Goal: Communication & Community: Answer question/provide support

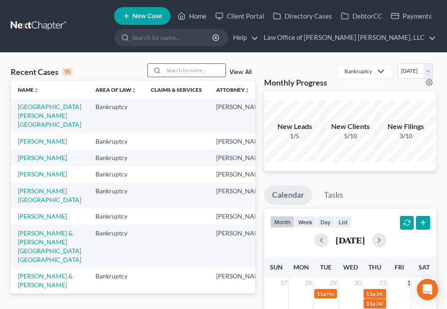
click at [185, 70] on input "search" at bounding box center [194, 70] width 62 height 13
type input "[PERSON_NAME]"
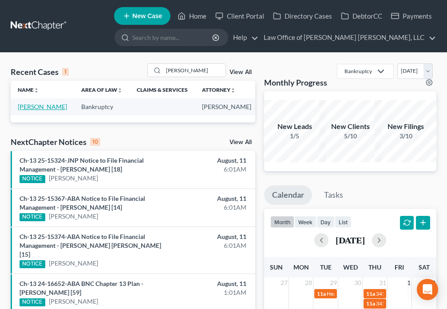
click at [25, 110] on link "[PERSON_NAME]" at bounding box center [42, 107] width 49 height 8
select select "6"
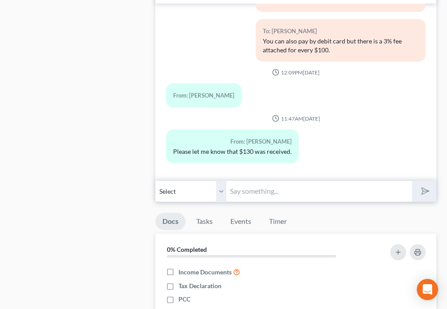
scroll to position [870, 0]
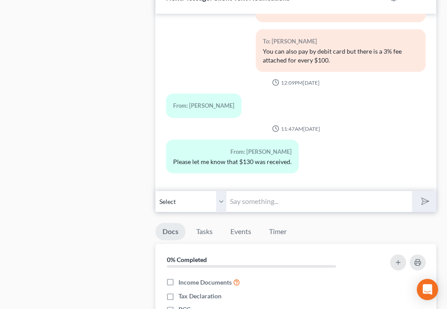
click at [252, 197] on input "text" at bounding box center [318, 202] width 185 height 22
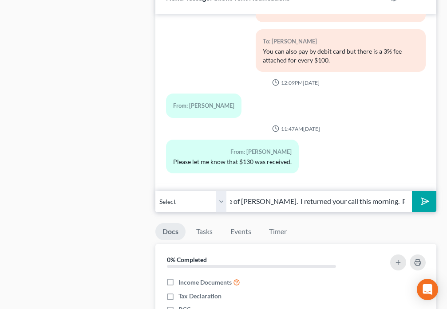
scroll to position [0, 193]
type input "Hi [PERSON_NAME], it's [PERSON_NAME] from the Law Office of [PERSON_NAME]. I re…"
click at [417, 205] on button "submit" at bounding box center [424, 201] width 24 height 21
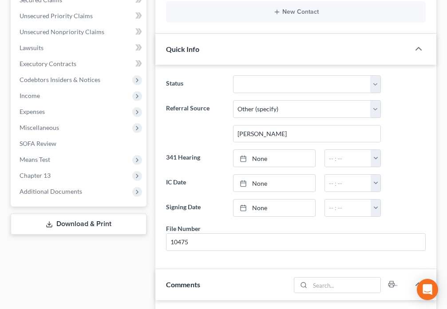
scroll to position [0, 0]
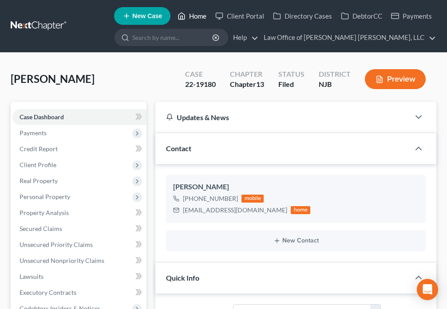
click at [193, 16] on link "Home" at bounding box center [192, 16] width 38 height 16
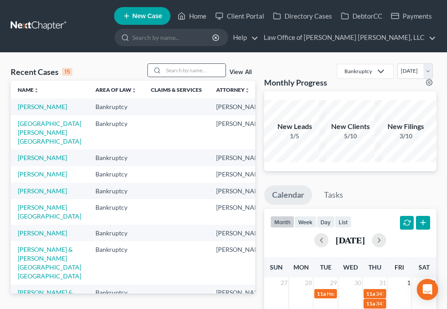
click at [187, 70] on input "search" at bounding box center [194, 70] width 62 height 13
type input "[PERSON_NAME]"
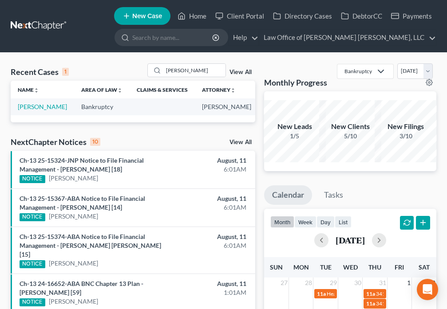
click at [23, 111] on td "[PERSON_NAME]" at bounding box center [42, 107] width 63 height 16
click at [32, 110] on link "[PERSON_NAME]" at bounding box center [42, 107] width 49 height 8
select select "6"
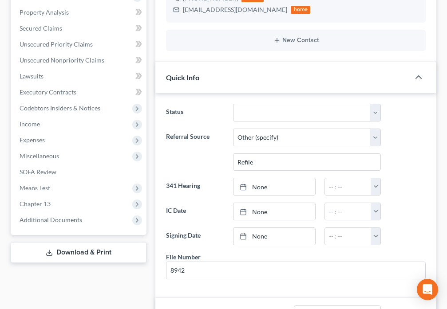
scroll to position [217, 0]
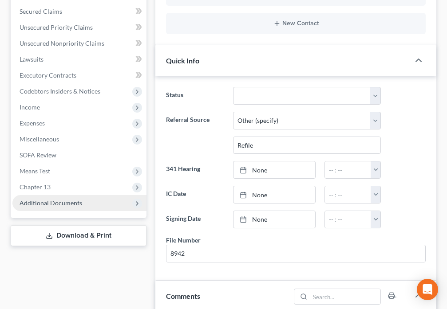
click at [66, 205] on span "Additional Documents" at bounding box center [51, 203] width 63 height 8
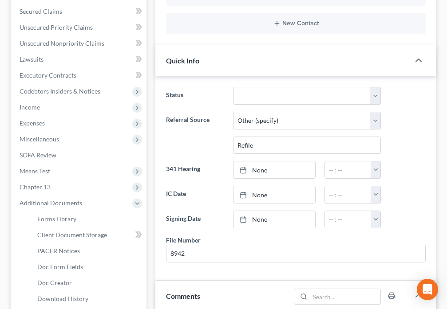
click at [289, 309] on div "Comments" at bounding box center [222, 296] width 135 height 31
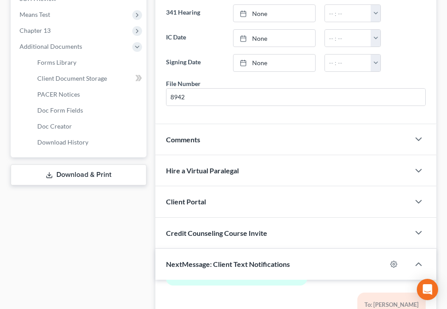
scroll to position [383, 0]
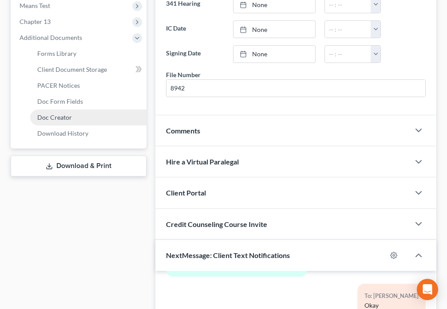
click at [62, 121] on link "Doc Creator" at bounding box center [88, 118] width 116 height 16
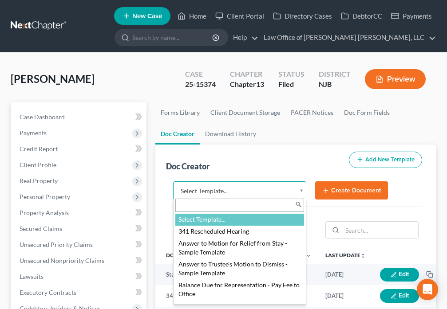
click at [300, 193] on body "Home New Case Client Portal Directory Cases DebtorCC Payments Law Office of [PE…" at bounding box center [223, 296] width 447 height 593
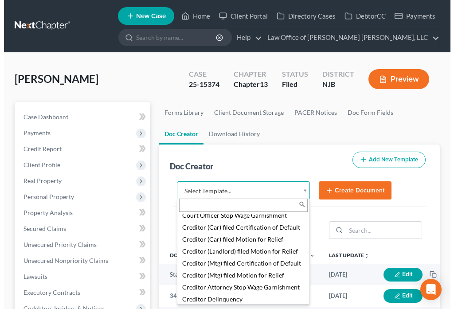
scroll to position [628, 0]
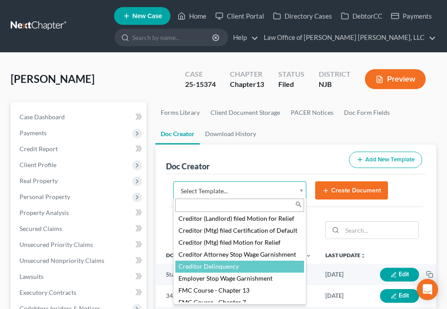
select select "88884"
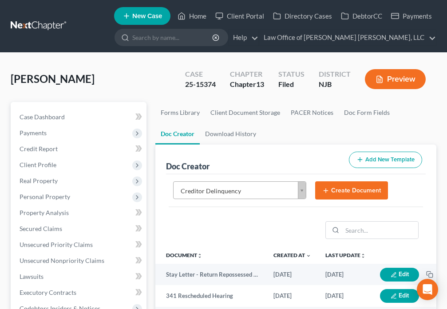
drag, startPoint x: 339, startPoint y: 193, endPoint x: 332, endPoint y: 174, distance: 20.6
click at [340, 193] on button "Create Document" at bounding box center [351, 190] width 73 height 19
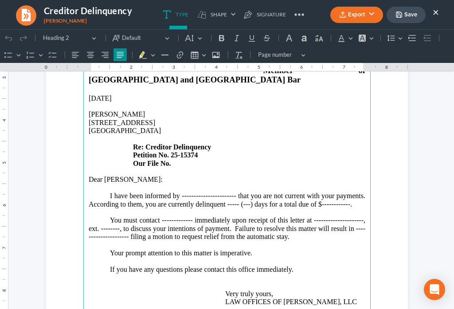
scroll to position [155, 0]
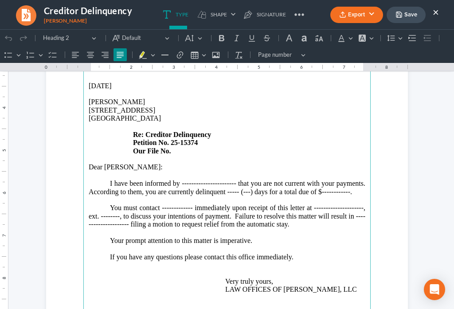
click at [232, 180] on p "I have been informed by ----------------------- that you are not current with y…" at bounding box center [227, 188] width 277 height 16
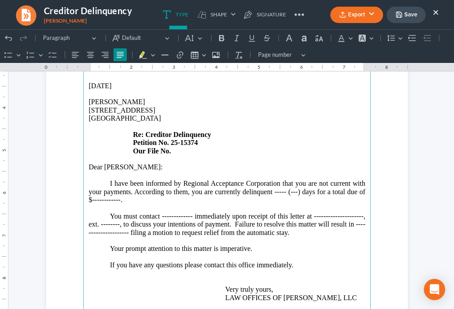
click at [284, 180] on p "I have been informed by Regional Acceptance Corporation that you are not curren…" at bounding box center [227, 192] width 277 height 24
click at [99, 181] on p "I have been informed by Regional Acceptance Corporation that you are not curren…" at bounding box center [227, 192] width 277 height 24
click at [155, 181] on p "I have been informed by Regional Acceptance Corporation that you are not curren…" at bounding box center [227, 192] width 277 height 24
click at [190, 213] on p "You must contact ------------- immediately upon receipt of this letter at -----…" at bounding box center [227, 225] width 277 height 24
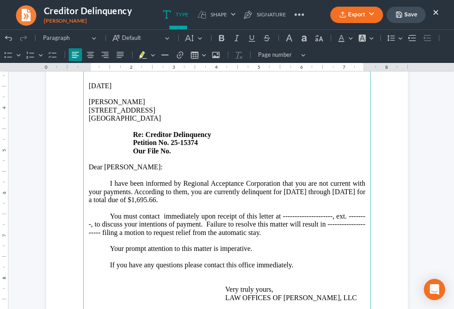
click at [181, 155] on p "Rich Text Editor, page-0-main" at bounding box center [227, 159] width 277 height 8
click at [175, 139] on strong "Petition No. 25-15374" at bounding box center [165, 143] width 65 height 8
click at [178, 133] on p "[STREET_ADDRESS] Re: Creditor Delinquency Petition No. 25-15374 Our File No." at bounding box center [227, 130] width 277 height 49
click at [328, 213] on p "You must contact immediately upon receipt of this letter at -------------------…" at bounding box center [227, 225] width 277 height 24
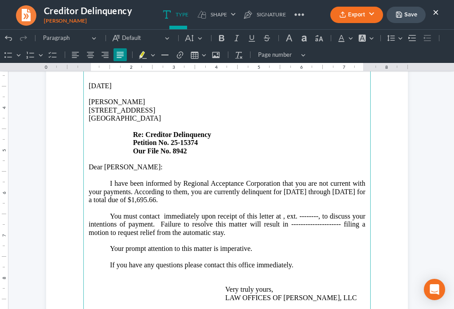
click at [158, 213] on p "You must contact immediately upon receipt of this letter at , ext. --------, to…" at bounding box center [227, 225] width 277 height 24
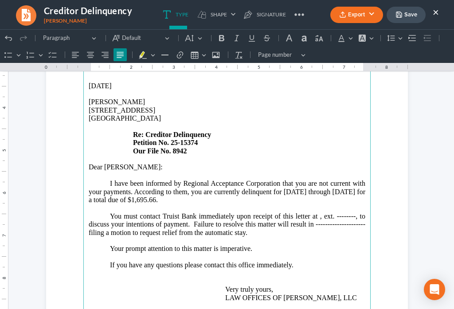
click at [316, 213] on p "You must contact Truist Bank immediately upon receipt of this letter at , ext. …" at bounding box center [227, 225] width 277 height 24
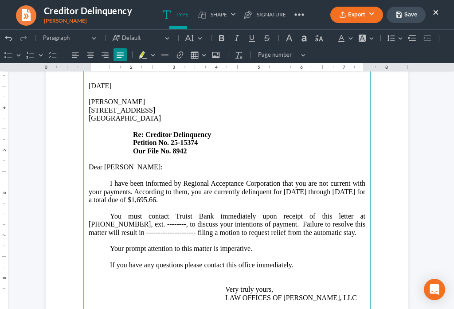
click at [116, 213] on p "You must contact Truist Bank immediately upon receipt of this letter at [PHONE_…" at bounding box center [227, 225] width 277 height 24
drag, startPoint x: 361, startPoint y: 204, endPoint x: 395, endPoint y: 200, distance: 34.4
click at [362, 213] on p "You must contact Truist Bank immediately upon receipt of this letter at [PHONE_…" at bounding box center [227, 225] width 277 height 24
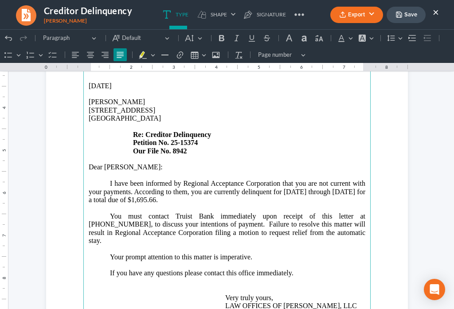
click at [233, 253] on p "Your prompt attention to this matter is imperative." at bounding box center [227, 261] width 277 height 16
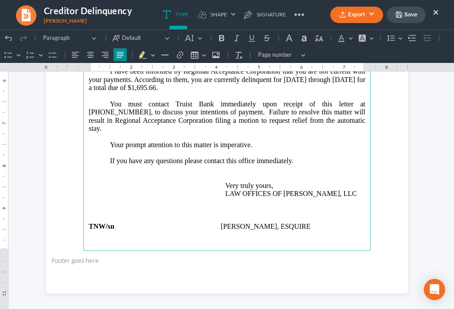
scroll to position [273, 0]
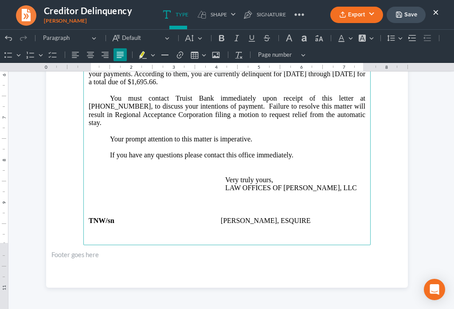
click at [300, 151] on p "If you have any questions please contact this office immediately. Very truly yo…" at bounding box center [227, 171] width 277 height 41
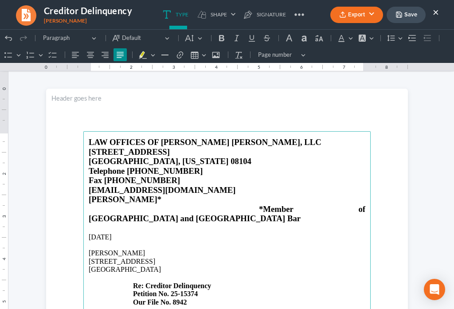
scroll to position [0, 0]
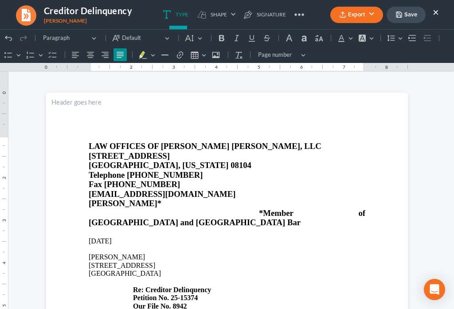
click at [403, 7] on button "Save" at bounding box center [406, 15] width 39 height 16
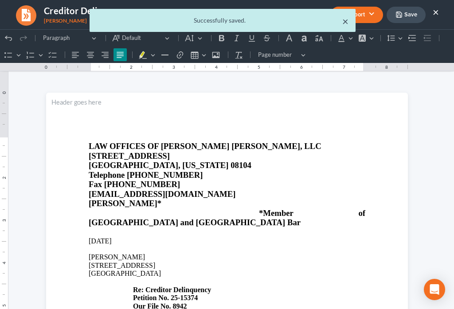
click at [344, 24] on button "×" at bounding box center [346, 21] width 6 height 11
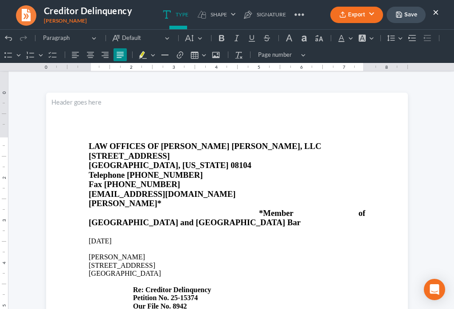
click at [342, 13] on polyline "button" at bounding box center [342, 12] width 3 height 1
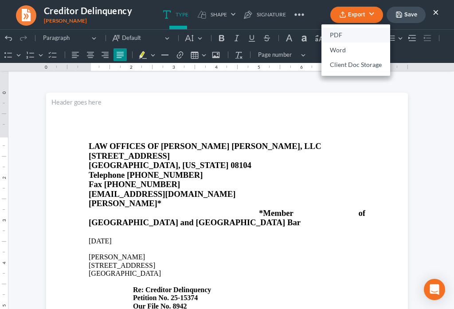
click at [330, 33] on link "PDF" at bounding box center [356, 35] width 69 height 15
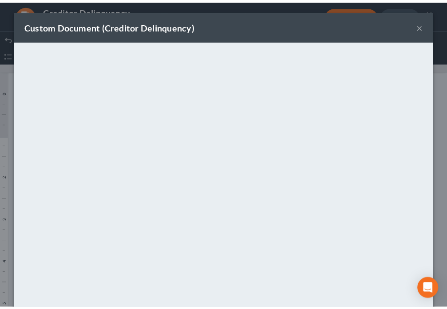
scroll to position [62, 0]
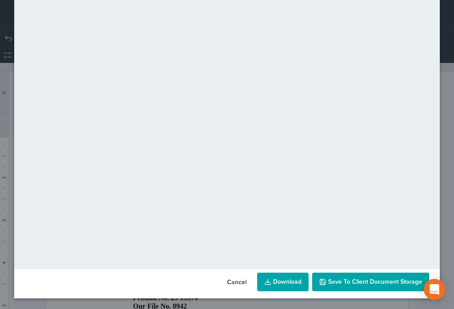
click at [387, 281] on span "Save to Client Document Storage" at bounding box center [375, 282] width 94 height 8
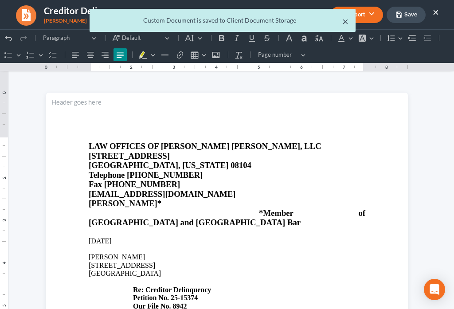
click at [347, 26] on button "×" at bounding box center [346, 21] width 6 height 11
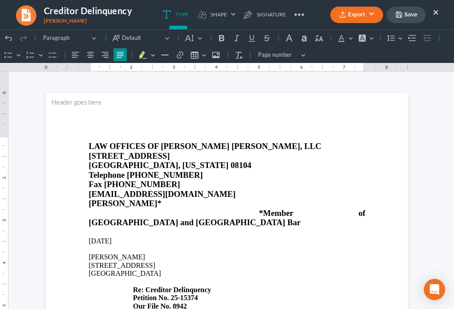
click at [435, 14] on button "×" at bounding box center [436, 12] width 6 height 11
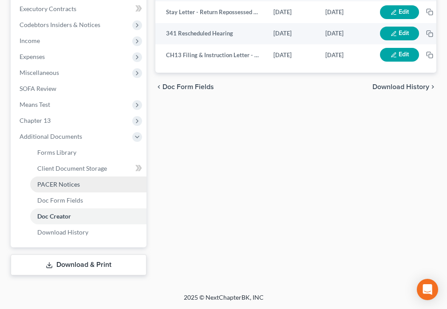
click at [66, 189] on link "PACER Notices" at bounding box center [88, 185] width 116 height 16
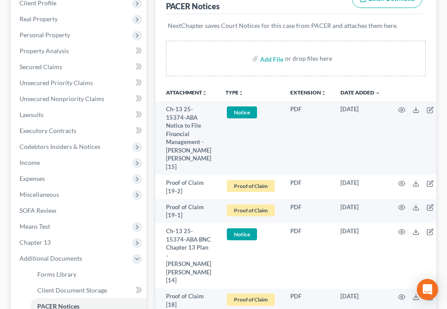
scroll to position [166, 0]
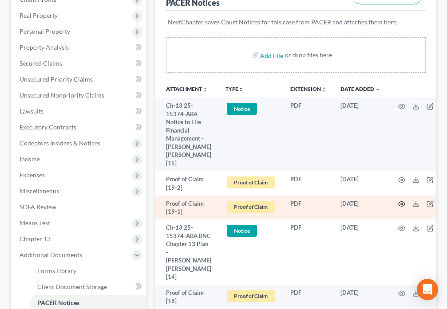
click at [401, 203] on circle "button" at bounding box center [402, 204] width 2 height 2
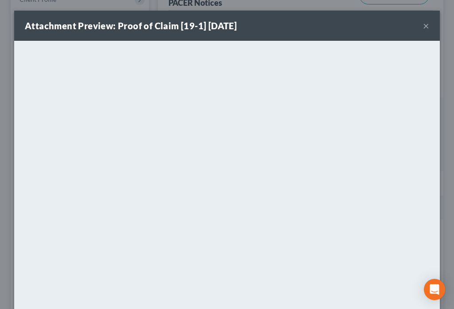
click at [423, 29] on button "×" at bounding box center [426, 25] width 6 height 11
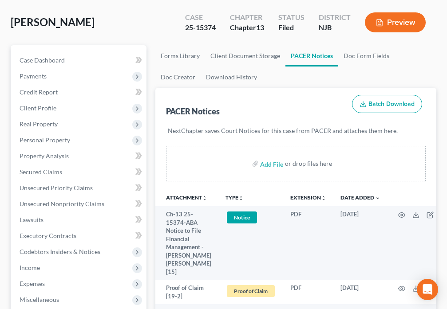
scroll to position [0, 0]
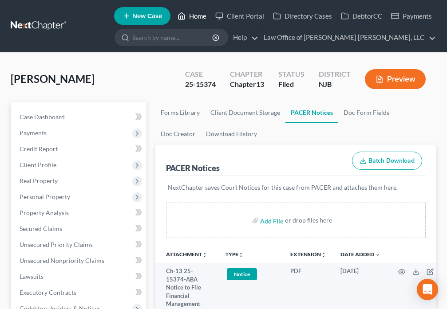
click at [194, 16] on link "Home" at bounding box center [192, 16] width 38 height 16
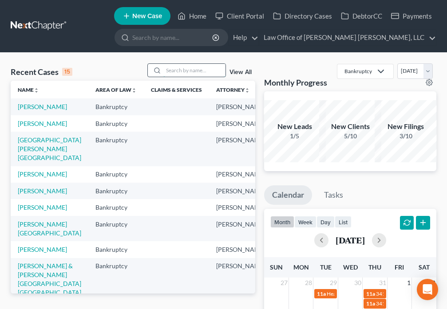
click at [189, 72] on input "search" at bounding box center [194, 70] width 62 height 13
type input "[PERSON_NAME]"
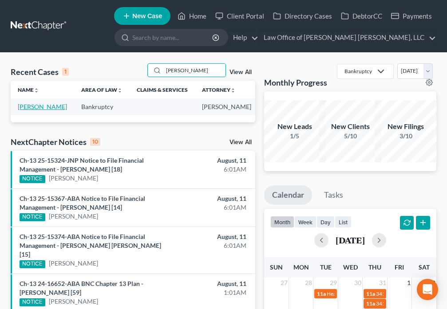
click at [24, 110] on link "[PERSON_NAME]" at bounding box center [42, 107] width 49 height 8
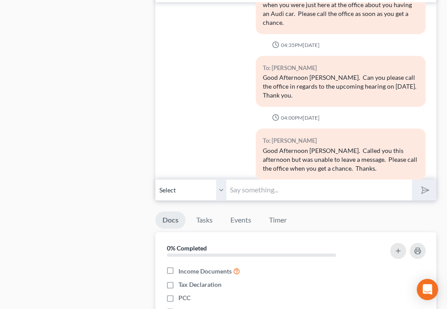
scroll to position [1025, 0]
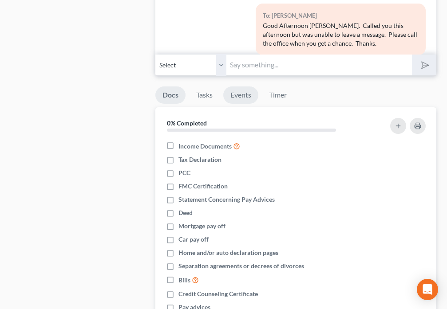
click at [242, 89] on link "Events" at bounding box center [240, 95] width 35 height 17
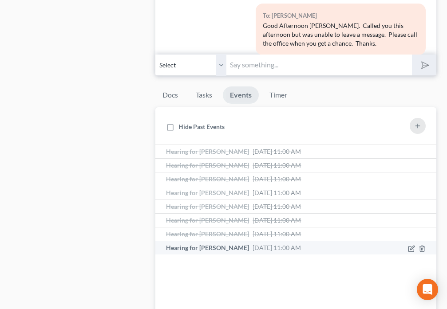
click at [227, 250] on span "Hearing for [PERSON_NAME]" at bounding box center [207, 248] width 83 height 8
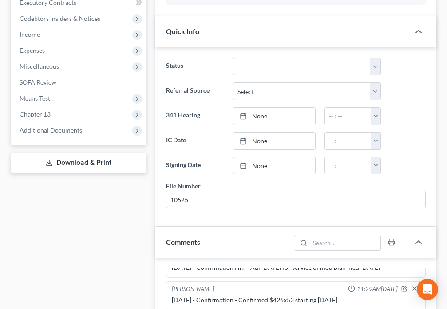
scroll to position [269, 0]
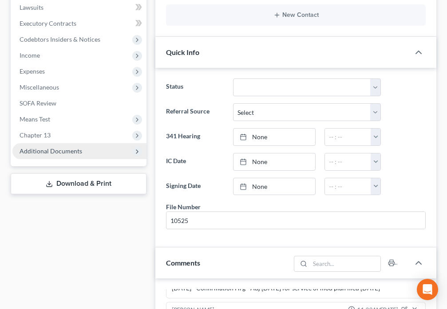
click at [77, 152] on span "Additional Documents" at bounding box center [51, 151] width 63 height 8
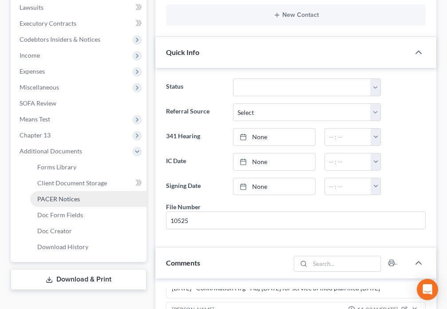
click at [79, 202] on span "PACER Notices" at bounding box center [58, 199] width 43 height 8
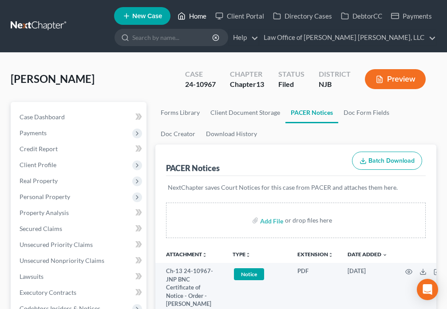
click at [183, 17] on polyline at bounding box center [182, 18] width 2 height 4
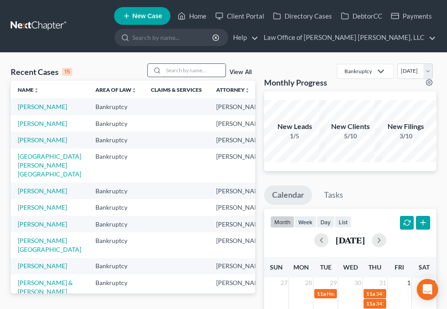
click at [171, 71] on input "search" at bounding box center [194, 70] width 62 height 13
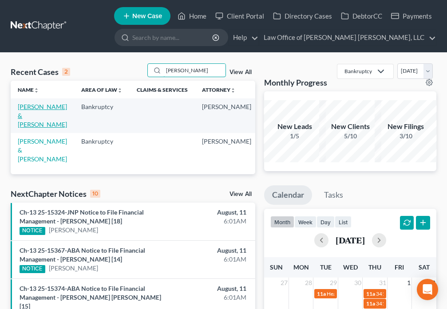
type input "[PERSON_NAME]"
click at [24, 110] on link "[PERSON_NAME] & [PERSON_NAME]" at bounding box center [42, 115] width 49 height 25
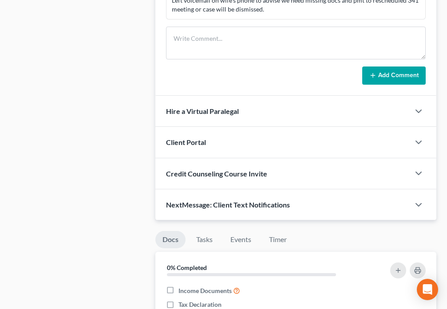
scroll to position [673, 0]
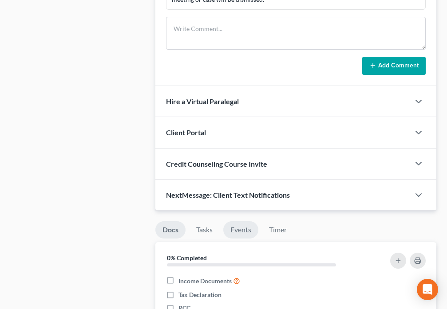
click at [233, 221] on link "Events" at bounding box center [240, 229] width 35 height 17
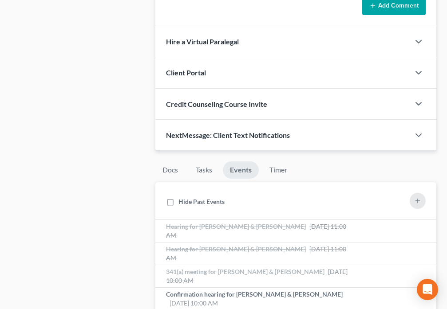
scroll to position [777, 0]
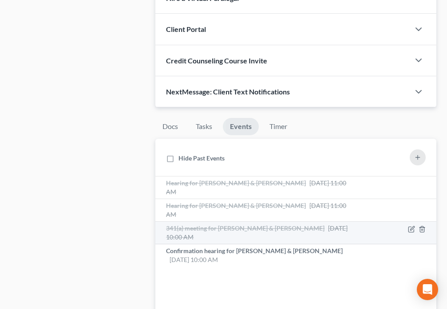
click at [221, 225] on span "341(a) meeting for [PERSON_NAME] & [PERSON_NAME]" at bounding box center [245, 229] width 158 height 8
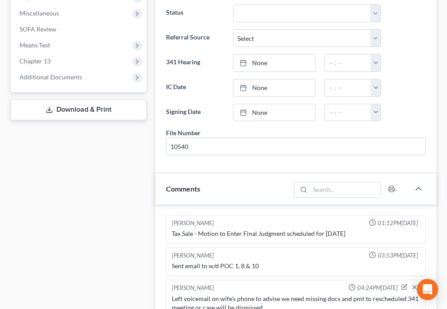
scroll to position [0, 0]
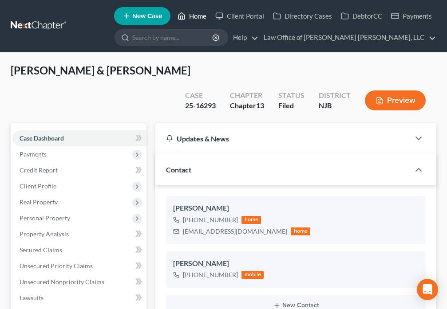
click at [190, 16] on link "Home" at bounding box center [192, 16] width 38 height 16
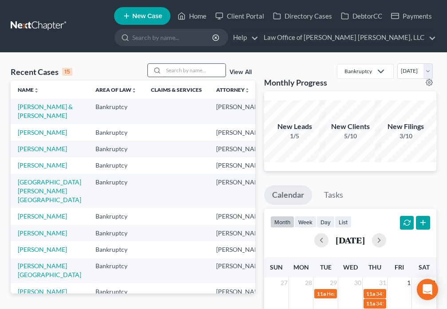
click at [176, 71] on input "search" at bounding box center [194, 70] width 62 height 13
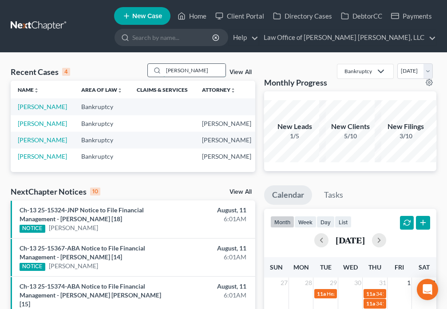
type input "J"
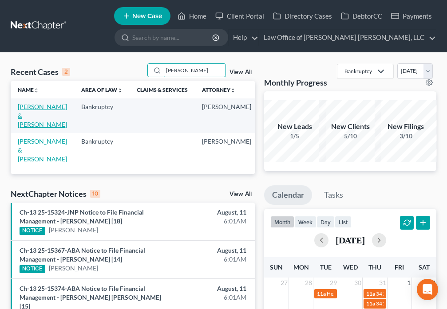
type input "[PERSON_NAME]"
click at [28, 116] on link "[PERSON_NAME] & [PERSON_NAME]" at bounding box center [42, 115] width 49 height 25
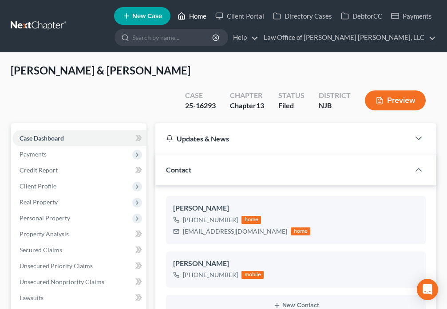
click at [182, 12] on icon at bounding box center [181, 16] width 8 height 11
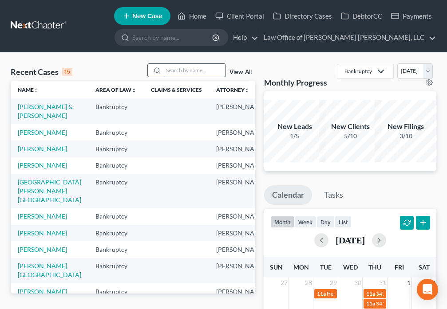
click at [177, 72] on input "search" at bounding box center [194, 70] width 62 height 13
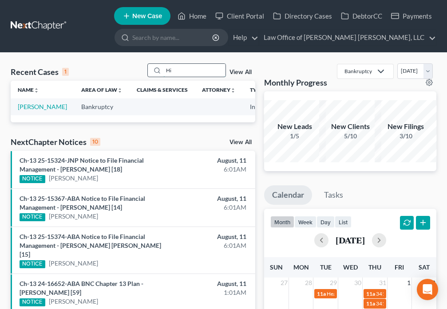
type input "H"
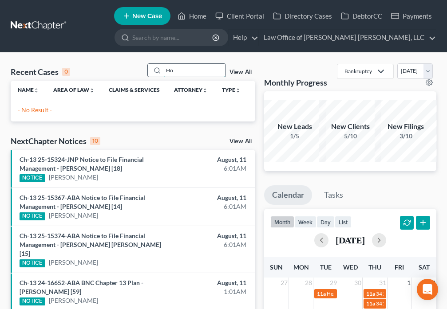
type input "H"
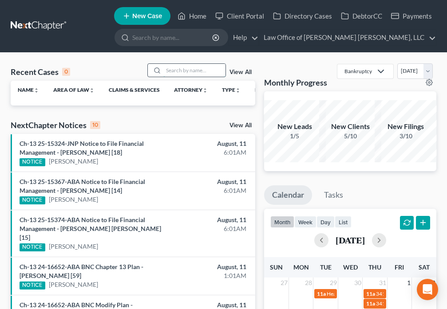
type input "D"
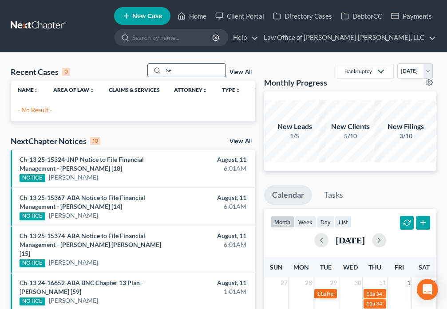
type input "S"
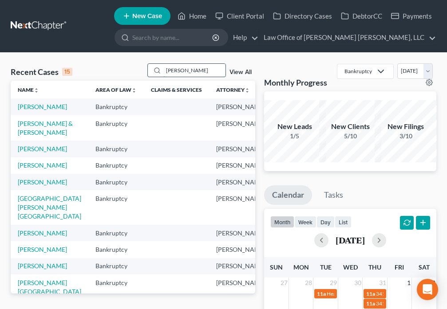
type input "[PERSON_NAME]"
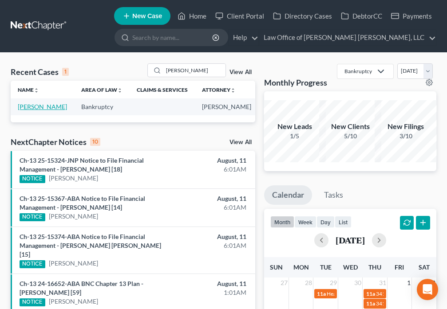
click at [32, 110] on link "[PERSON_NAME]" at bounding box center [42, 107] width 49 height 8
select select "1"
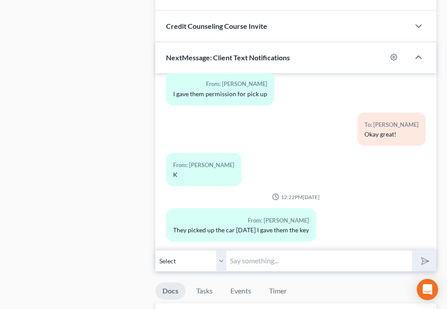
scroll to position [797, 0]
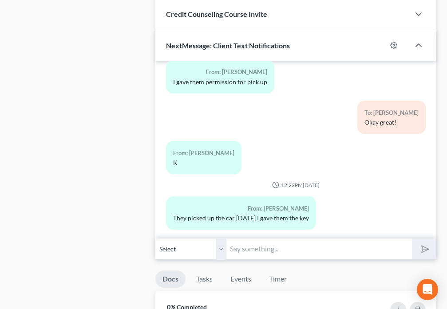
click at [247, 255] on input "text" at bounding box center [318, 249] width 185 height 22
type input "That's great news!"
click at [426, 253] on icon "submit" at bounding box center [423, 249] width 9 height 9
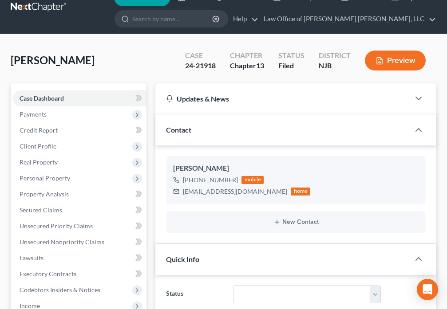
scroll to position [0, 0]
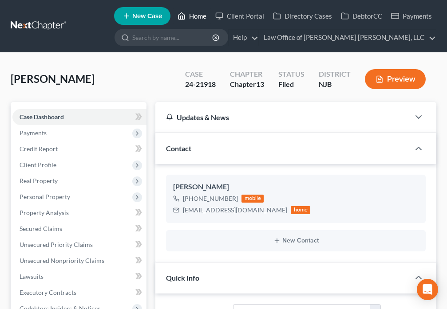
click at [190, 16] on link "Home" at bounding box center [192, 16] width 38 height 16
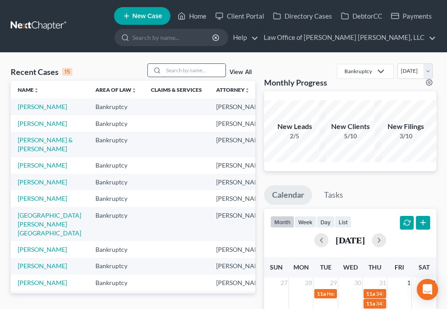
click at [177, 70] on input "search" at bounding box center [194, 70] width 62 height 13
type input "[PERSON_NAME]"
